Goal: Check status: Check status

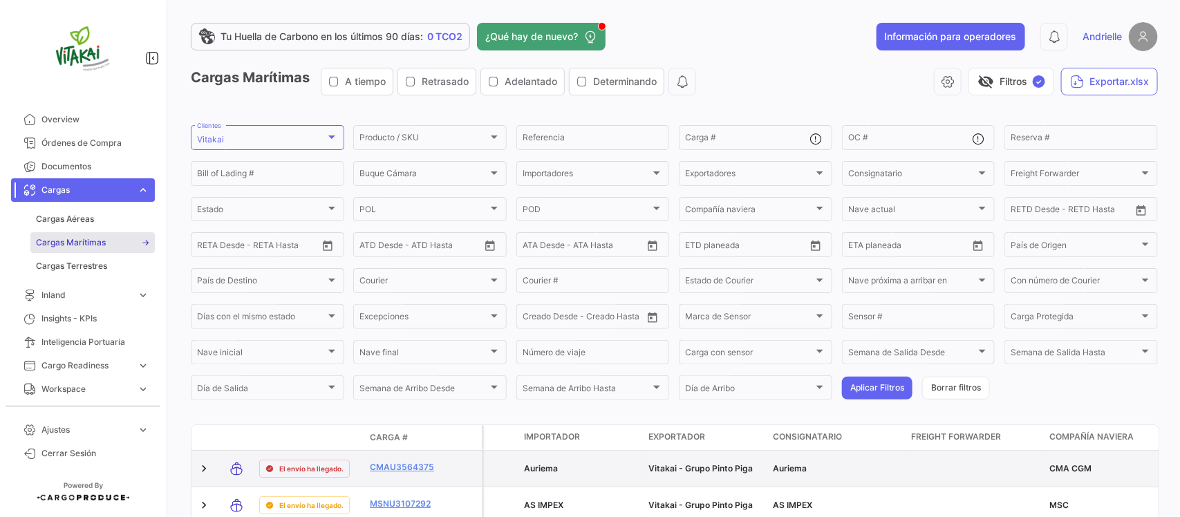
scroll to position [173, 0]
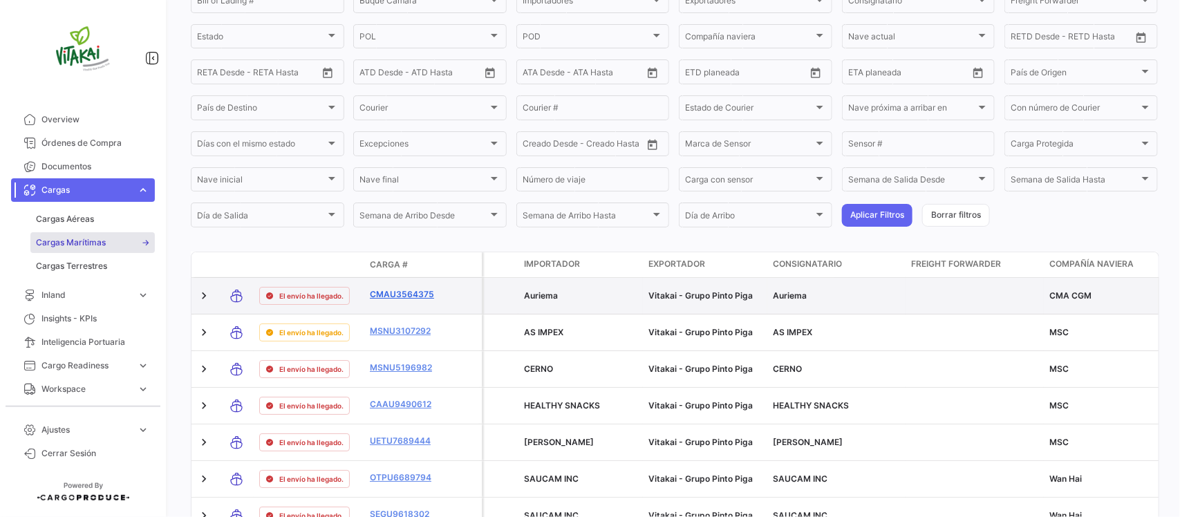
click at [412, 288] on link "CMAU3564375" at bounding box center [406, 294] width 72 height 12
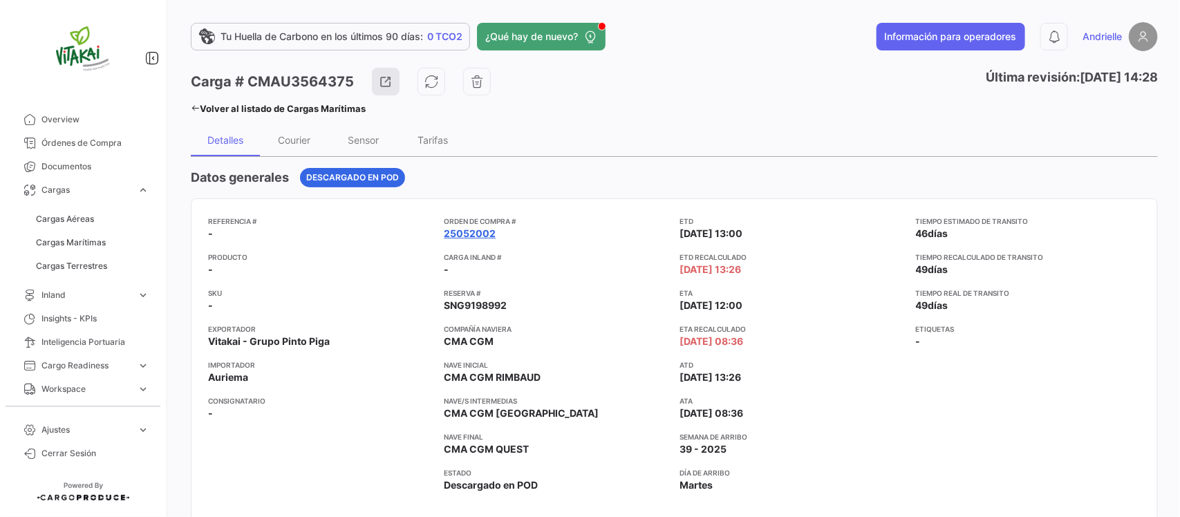
click at [472, 228] on link "25052002" at bounding box center [470, 234] width 52 height 14
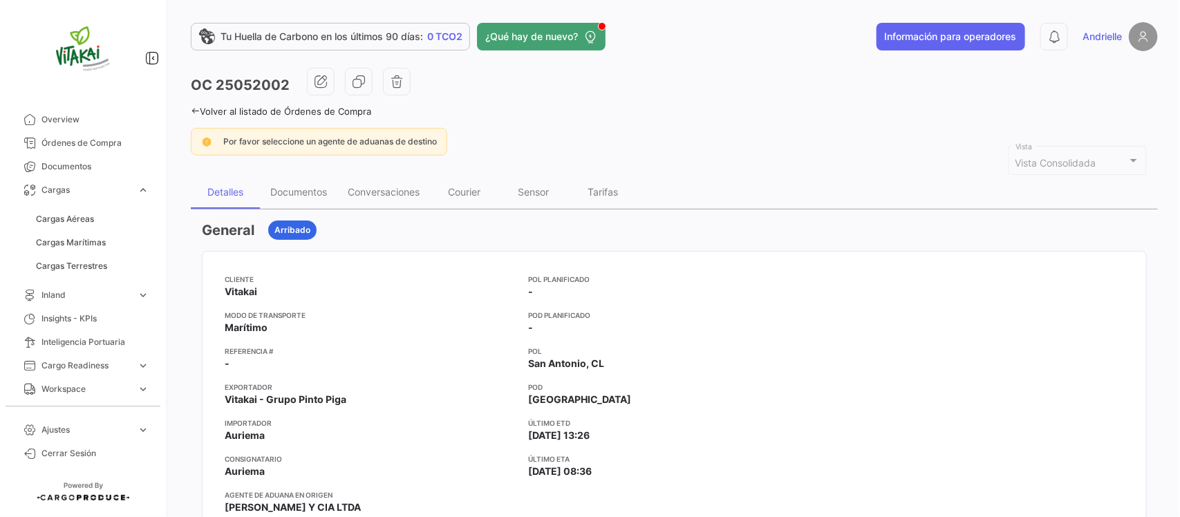
click at [194, 108] on icon at bounding box center [195, 110] width 9 height 9
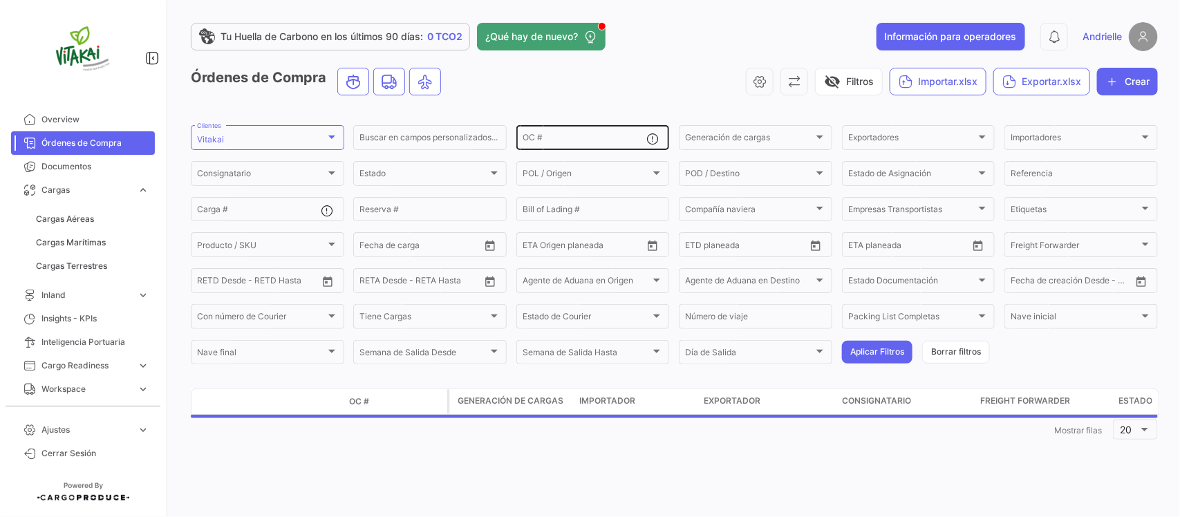
drag, startPoint x: 548, startPoint y: 140, endPoint x: 515, endPoint y: 174, distance: 46.9
click at [547, 140] on input "OC #" at bounding box center [585, 140] width 124 height 10
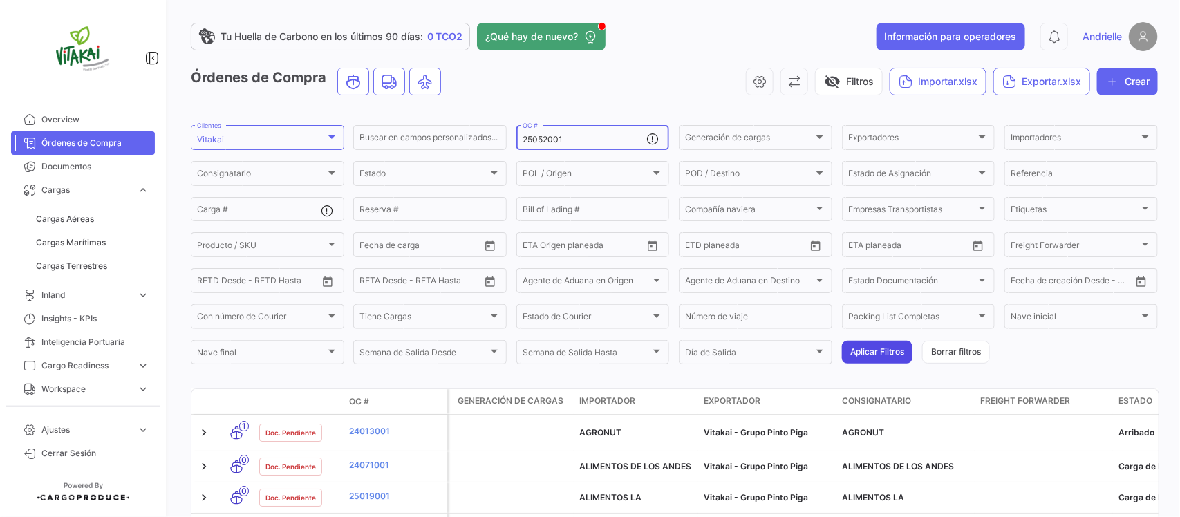
type input "25052001"
click at [894, 357] on button "Aplicar Filtros" at bounding box center [877, 352] width 71 height 23
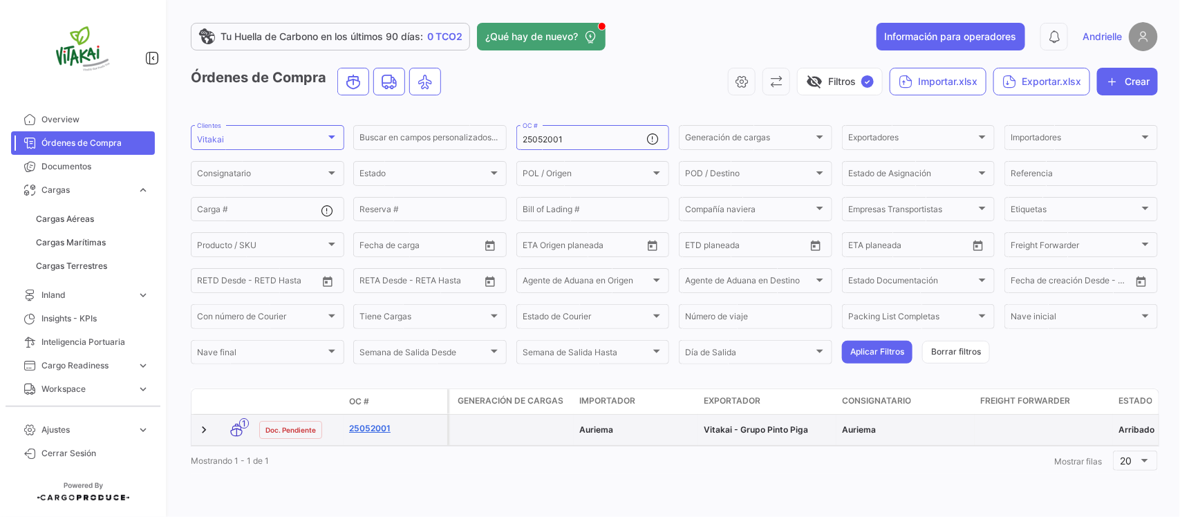
click at [380, 432] on link "25052001" at bounding box center [395, 428] width 93 height 12
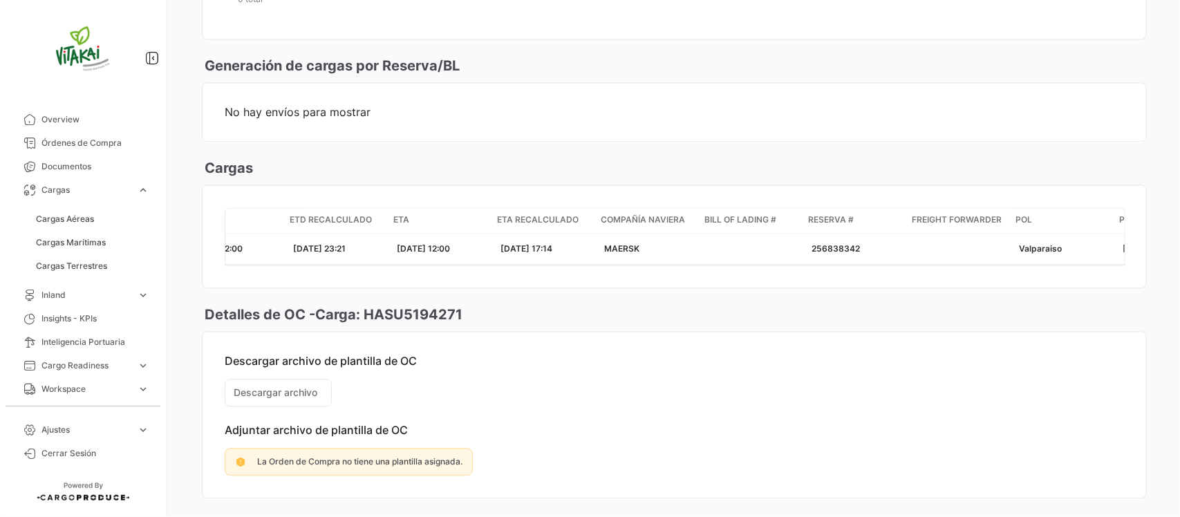
scroll to position [0, 273]
click at [98, 240] on span "Cargas Marítimas" at bounding box center [71, 242] width 70 height 12
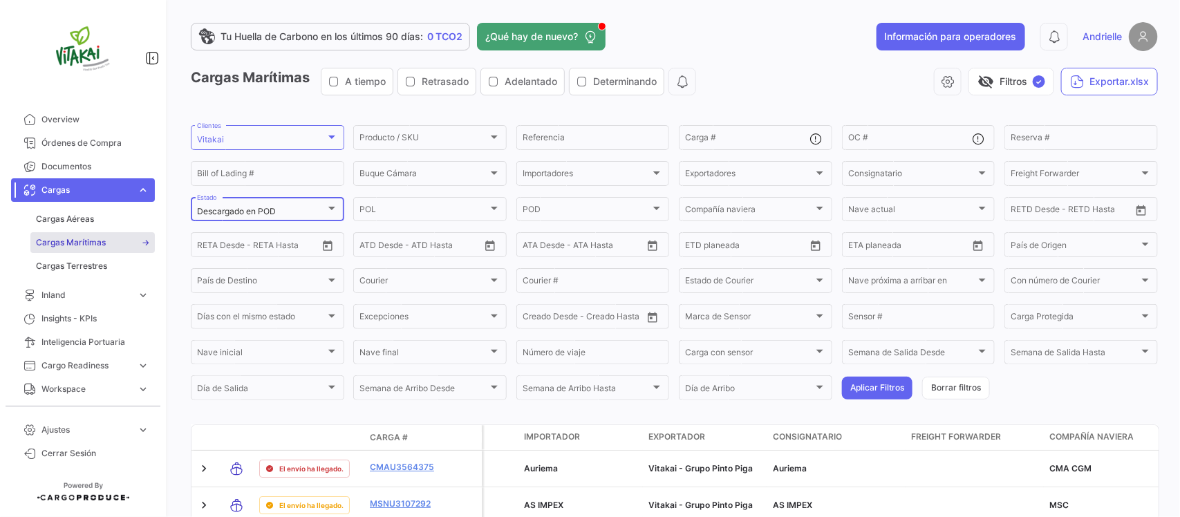
click at [302, 208] on div "Descargado en POD" at bounding box center [261, 212] width 129 height 10
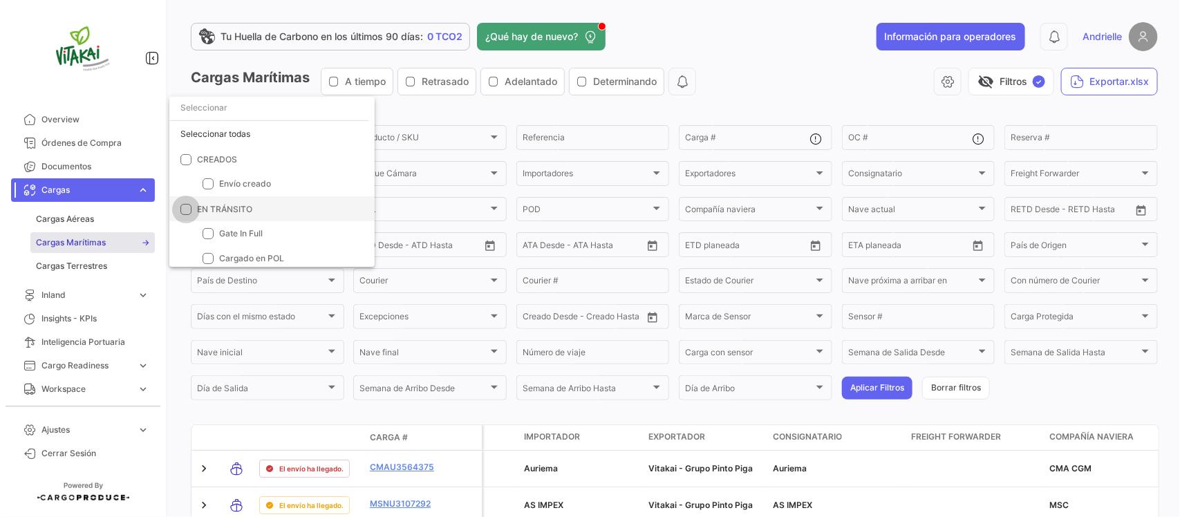
click at [213, 205] on span "EN TRÁNSITO" at bounding box center [224, 208] width 55 height 10
click at [186, 214] on input "EN TRÁNSITO" at bounding box center [185, 214] width 1 height 1
checkbox input "true"
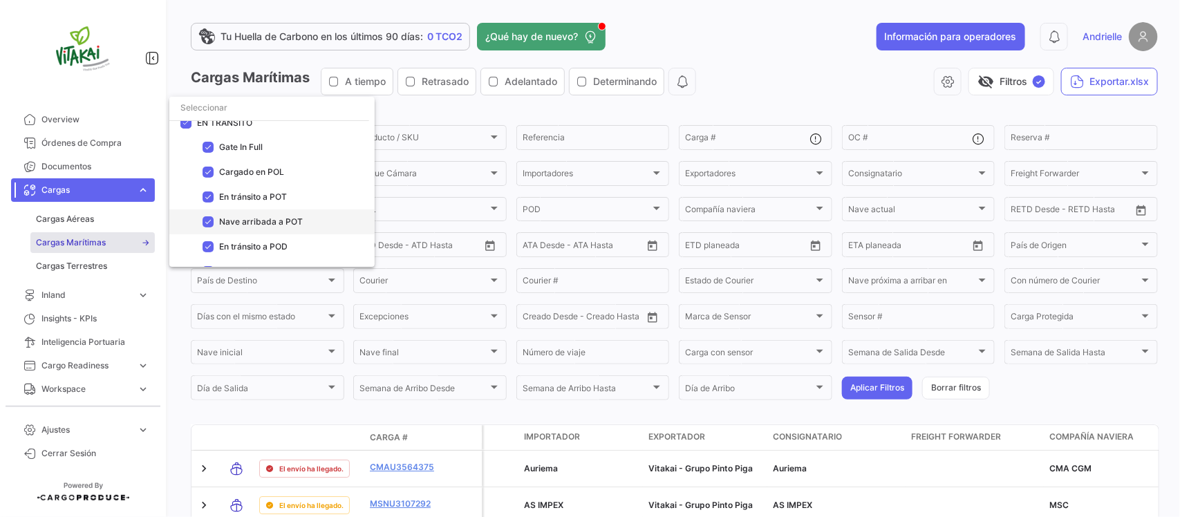
scroll to position [173, 0]
click at [228, 232] on span "ARRIBADOS" at bounding box center [221, 235] width 48 height 10
click at [186, 241] on input "ARRIBADOS" at bounding box center [185, 241] width 1 height 1
checkbox input "true"
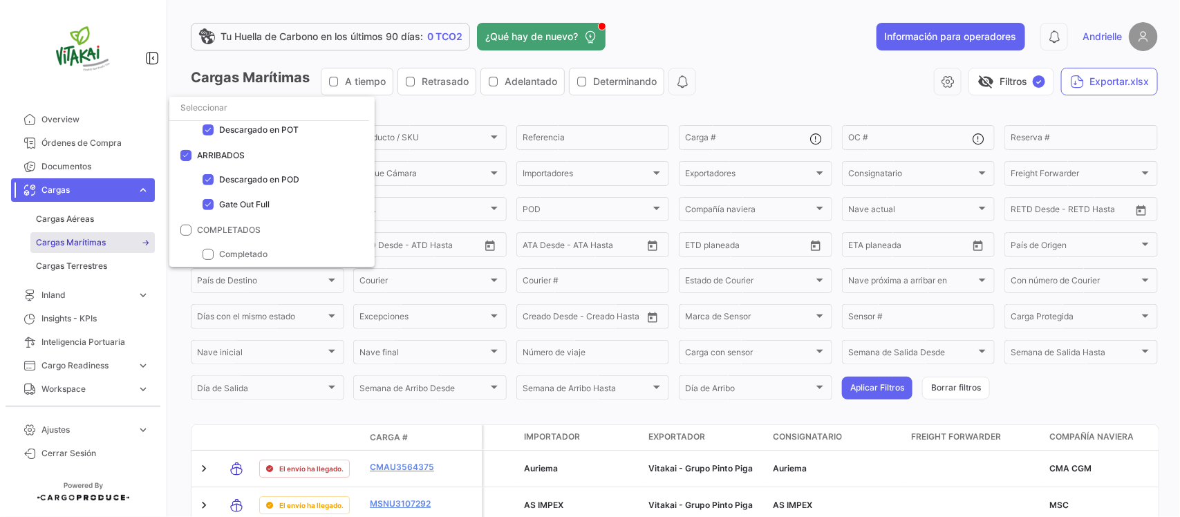
click at [754, 49] on div at bounding box center [590, 258] width 1180 height 517
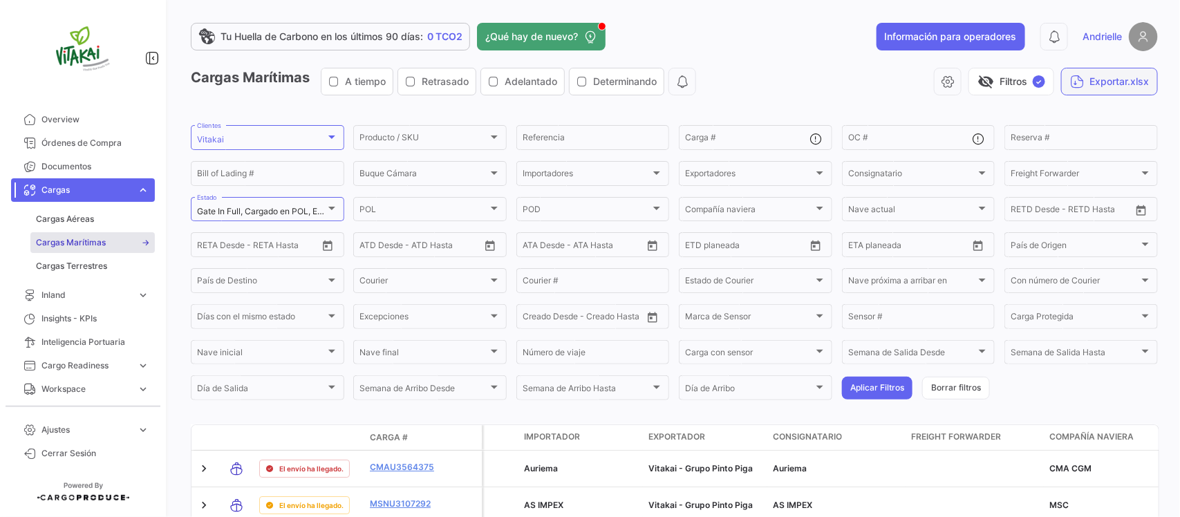
click at [1084, 75] on button "Exportar.xlsx" at bounding box center [1109, 82] width 97 height 28
